Goal: Find specific page/section: Locate a particular part of the current website

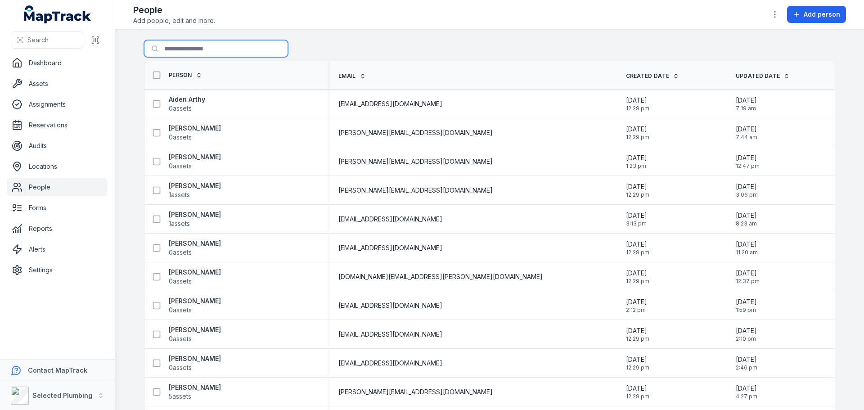
click at [228, 42] on input "Search for people" at bounding box center [216, 48] width 144 height 17
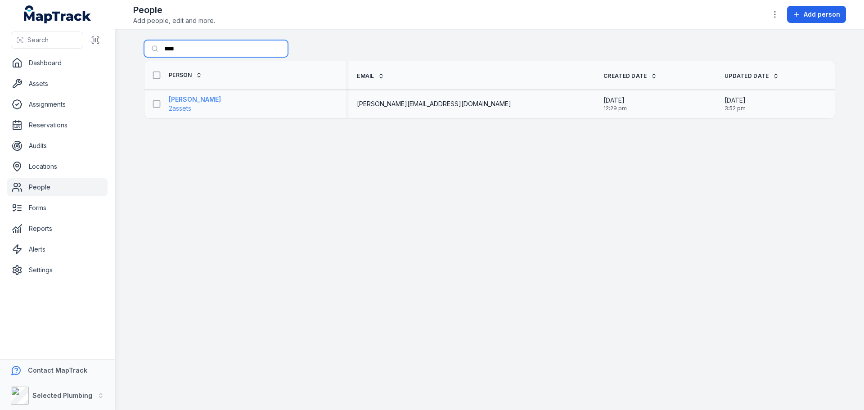
type input "****"
click at [200, 101] on strong "[PERSON_NAME]" at bounding box center [195, 99] width 52 height 9
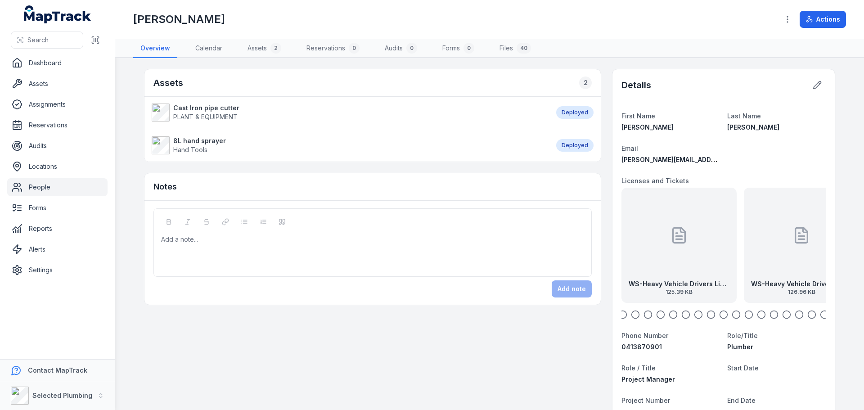
click at [659, 250] on div "WS-Heavy Vehicle Drivers Liense front exp [DATE] 125.39 KB" at bounding box center [678, 245] width 115 height 115
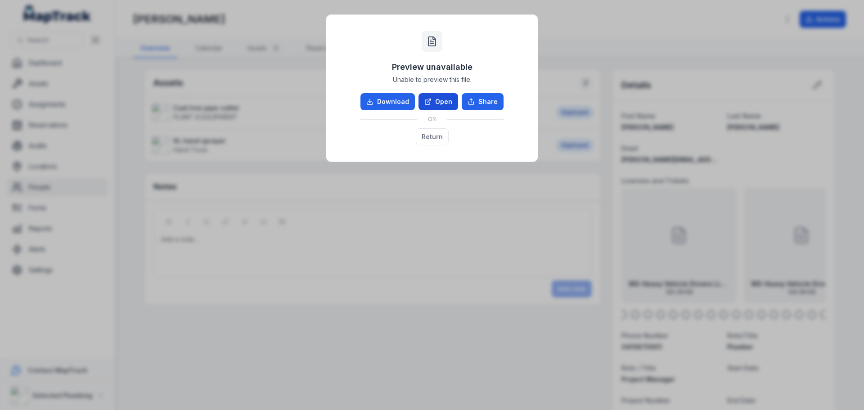
click at [443, 99] on link "Open" at bounding box center [438, 101] width 40 height 17
click at [432, 130] on button "Return" at bounding box center [432, 136] width 33 height 17
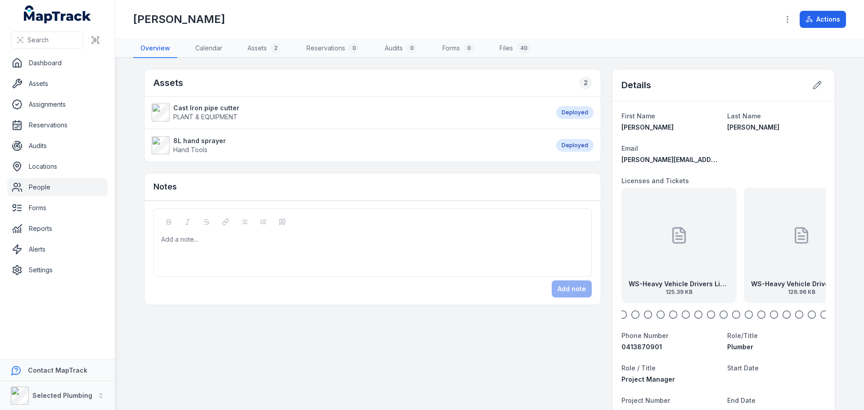
click at [782, 258] on div "WS-Heavy Vehicle Drivers License back exp [DATE] 126.96 KB" at bounding box center [801, 245] width 115 height 115
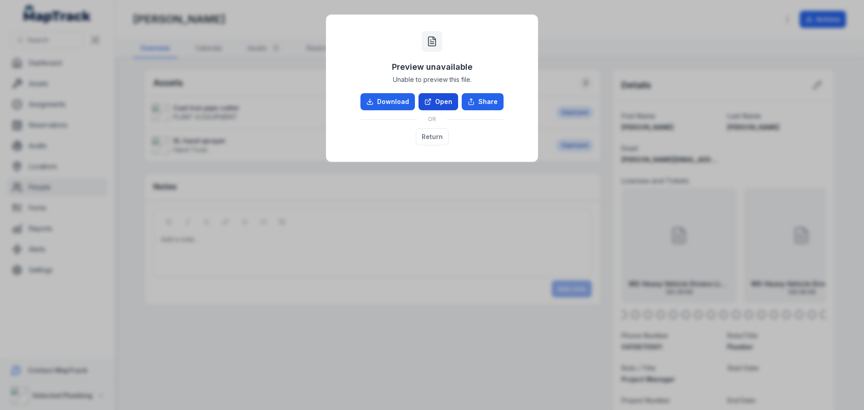
click at [447, 102] on link "Open" at bounding box center [438, 101] width 40 height 17
click at [434, 133] on button "Return" at bounding box center [432, 136] width 33 height 17
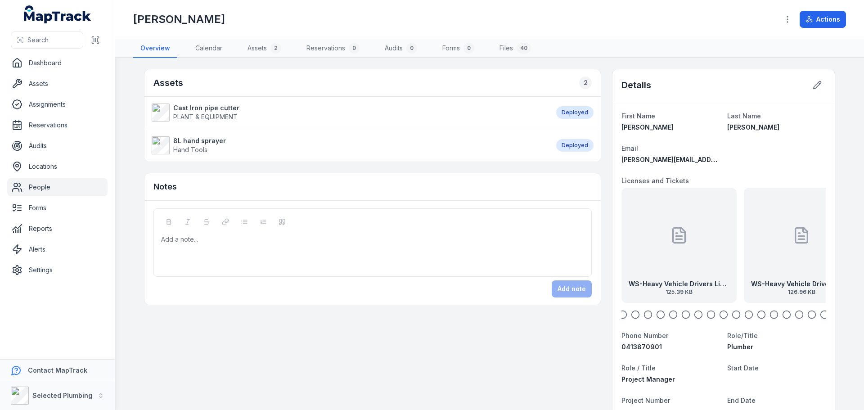
click at [631, 312] on icon "button" at bounding box center [635, 314] width 9 height 9
click at [701, 270] on div "WS-Worker Health and Fitness Declaration 1.06 MB" at bounding box center [723, 245] width 115 height 115
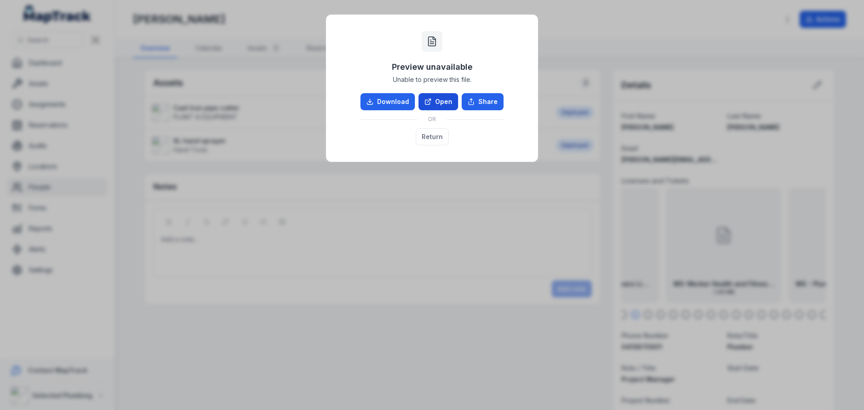
click at [437, 94] on link "Open" at bounding box center [438, 101] width 40 height 17
click at [431, 134] on button "Return" at bounding box center [432, 136] width 33 height 17
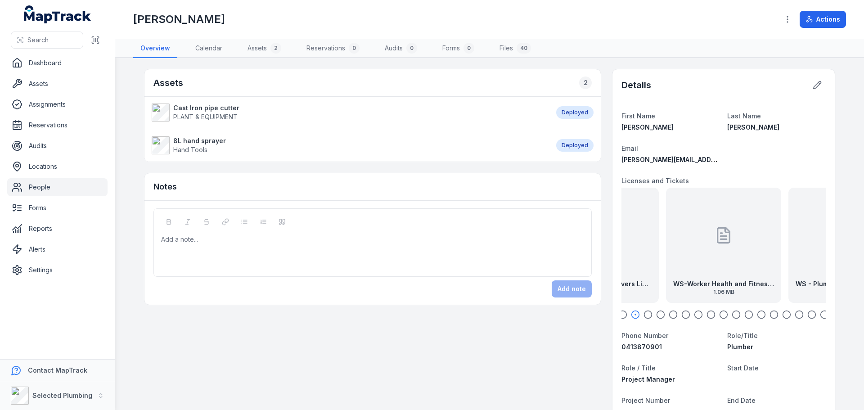
click at [643, 312] on icon "button" at bounding box center [647, 314] width 9 height 9
click at [687, 279] on div "WS - Plumbers Contractor Licence exp [DATE] 709.15 KB" at bounding box center [723, 245] width 115 height 115
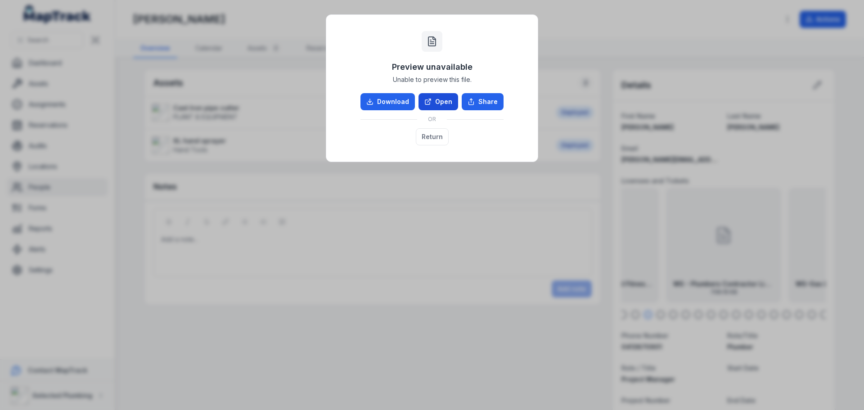
click at [432, 102] on icon at bounding box center [427, 101] width 7 height 7
click at [425, 138] on button "Return" at bounding box center [432, 136] width 33 height 17
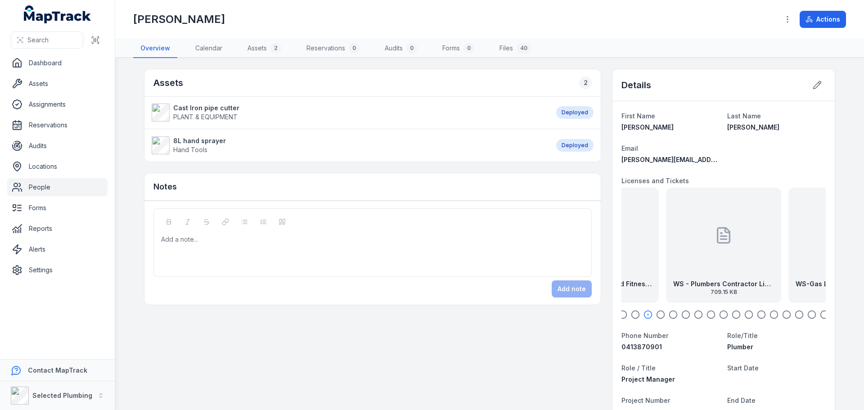
click at [658, 313] on icon "button" at bounding box center [660, 314] width 9 height 9
click at [697, 265] on div "WS-Gas License Back exp [DATE] 29.57 KB" at bounding box center [723, 245] width 115 height 115
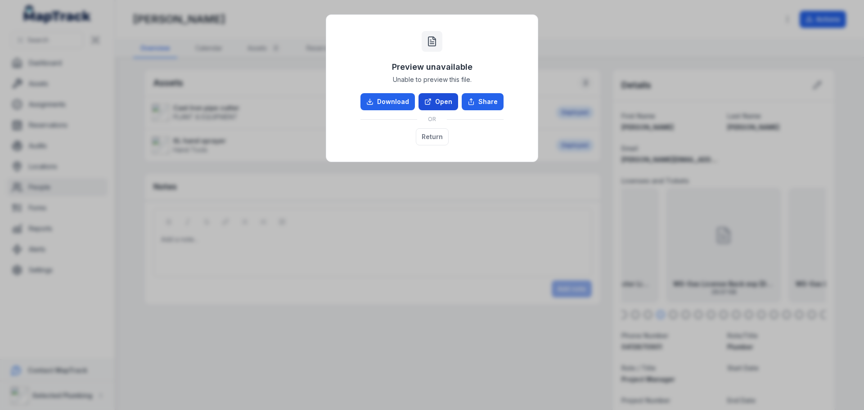
click at [440, 104] on link "Open" at bounding box center [438, 101] width 40 height 17
click at [429, 132] on button "Return" at bounding box center [432, 136] width 33 height 17
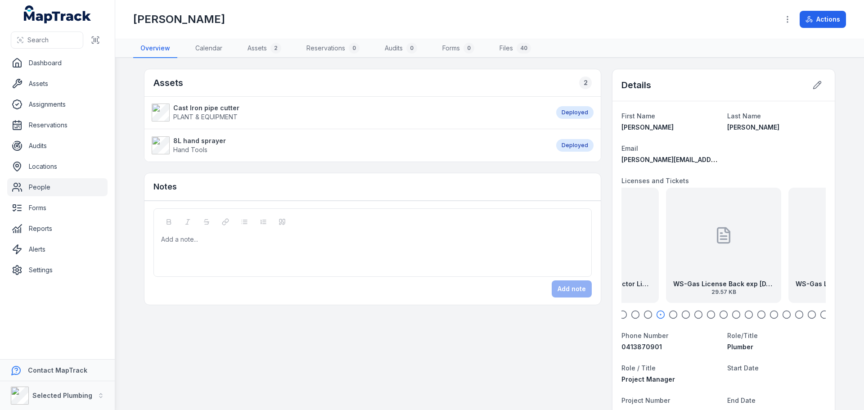
click at [669, 313] on icon "button" at bounding box center [673, 314] width 9 height 9
click at [697, 263] on div "WS-Gas License front exp [DATE] 39.04 KB" at bounding box center [723, 245] width 115 height 115
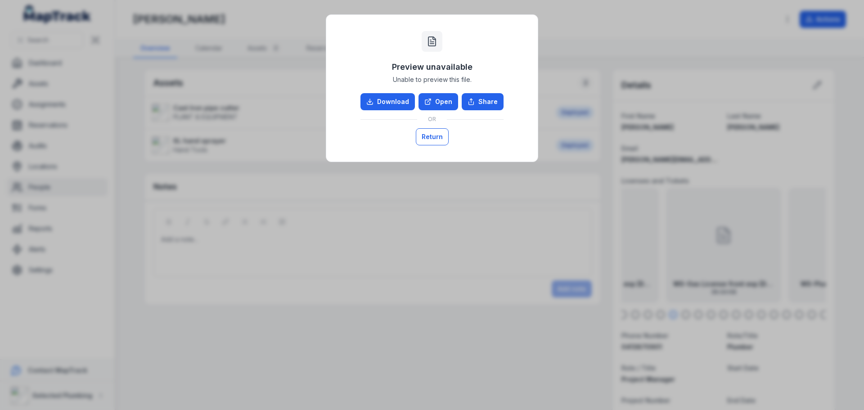
click at [433, 135] on button "Return" at bounding box center [432, 136] width 33 height 17
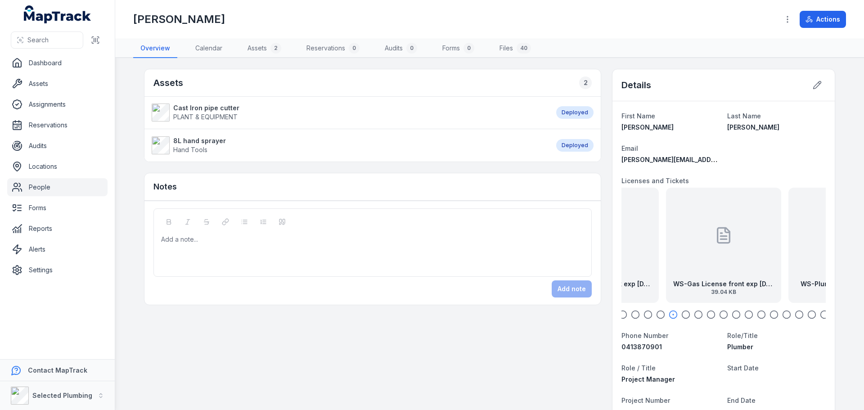
click at [685, 277] on div "WS-Gas License front exp [DATE] 39.04 KB" at bounding box center [723, 245] width 115 height 115
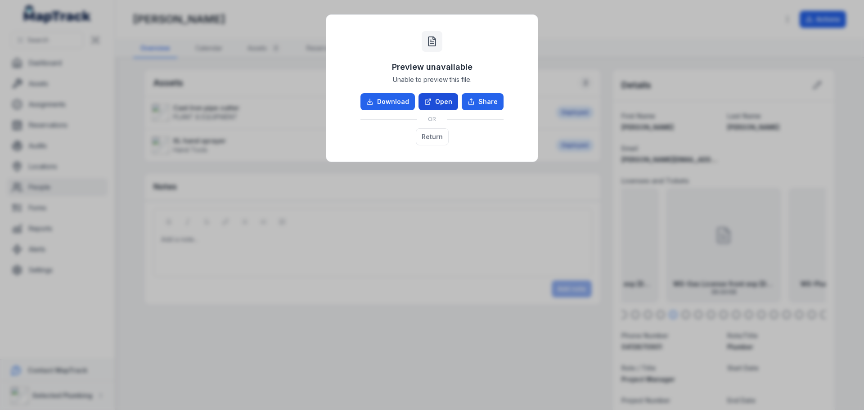
click at [441, 99] on link "Open" at bounding box center [438, 101] width 40 height 17
click at [434, 134] on button "Return" at bounding box center [432, 136] width 33 height 17
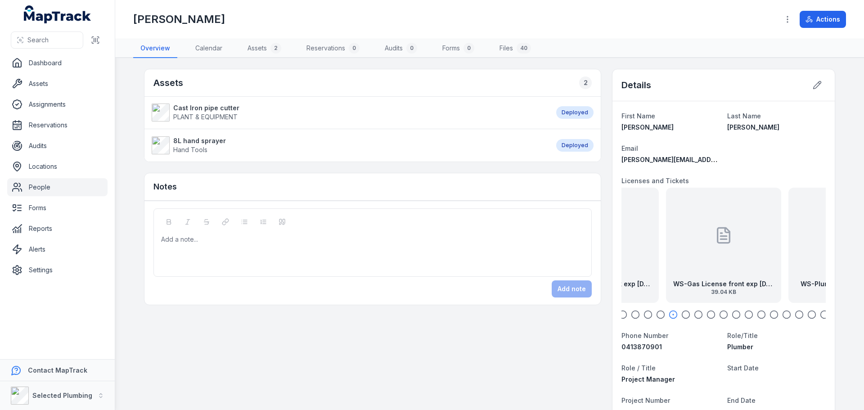
click at [681, 314] on icon "button" at bounding box center [685, 314] width 9 height 9
click at [706, 268] on div "WS-Plumbers License Paper 857.81 KB" at bounding box center [723, 245] width 115 height 115
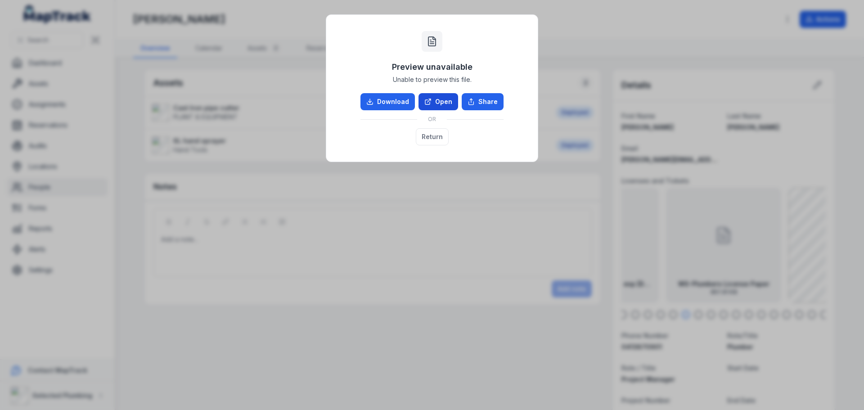
click at [441, 103] on link "Open" at bounding box center [438, 101] width 40 height 17
click at [434, 133] on button "Return" at bounding box center [432, 136] width 33 height 17
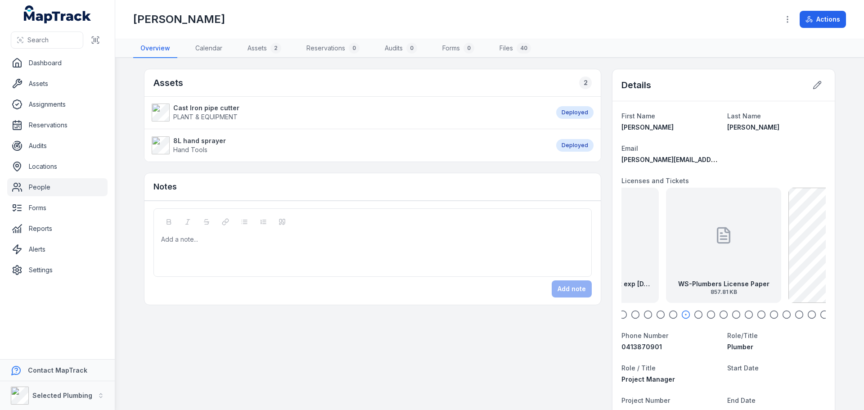
click at [694, 313] on icon "button" at bounding box center [698, 314] width 9 height 9
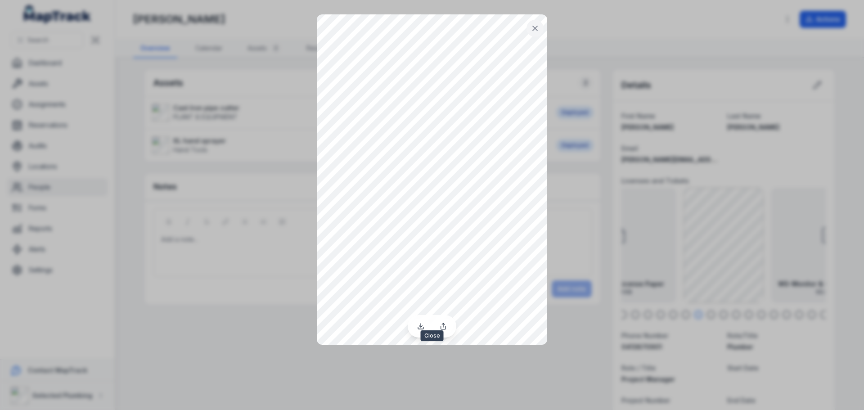
click at [535, 23] on button at bounding box center [534, 28] width 17 height 17
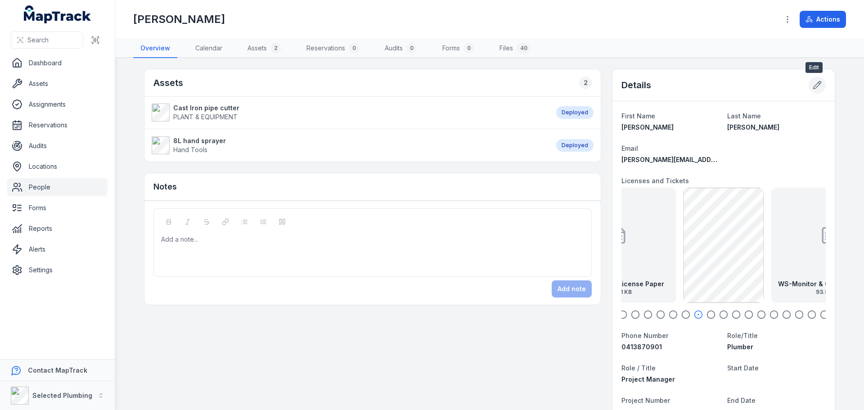
click at [814, 86] on icon at bounding box center [818, 85] width 8 height 8
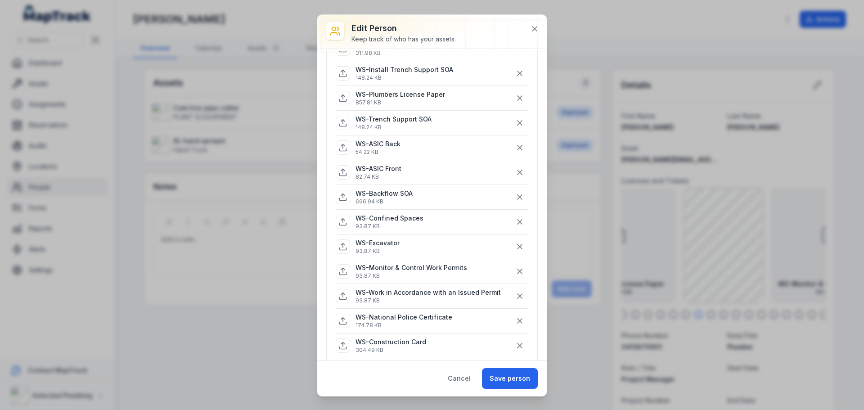
scroll to position [180, 0]
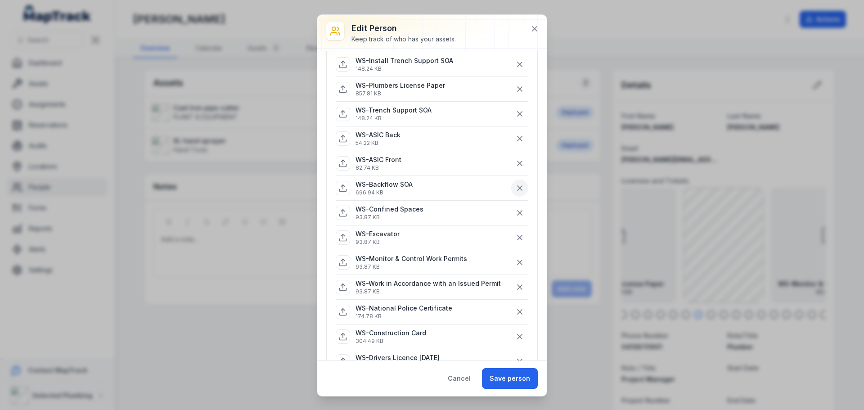
click at [517, 188] on icon "button" at bounding box center [519, 188] width 4 height 4
click at [505, 377] on button "Save person" at bounding box center [510, 378] width 56 height 21
